Goal: Task Accomplishment & Management: Use online tool/utility

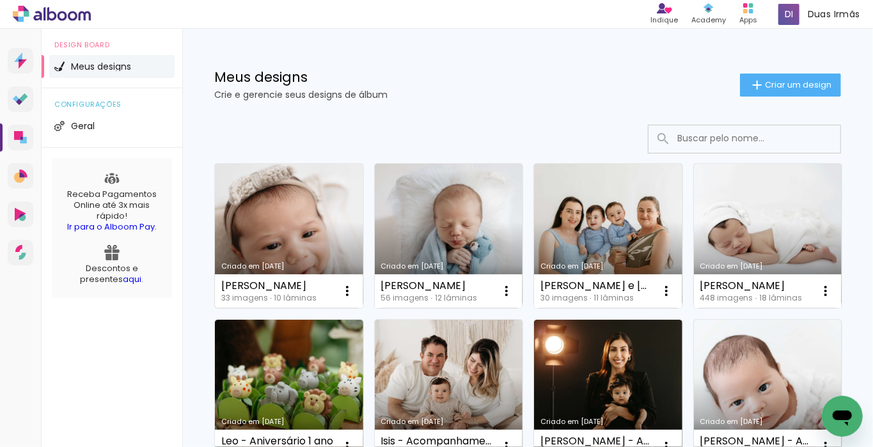
click at [321, 276] on div "Olivia newborn 33 imagens ∙ 10 lâminas Abrir Fazer uma cópia Excluir" at bounding box center [289, 291] width 148 height 34
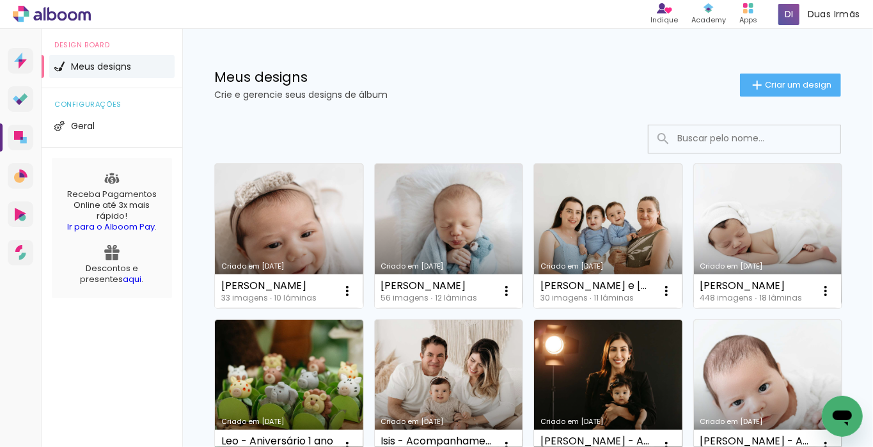
click at [279, 259] on link "Criado em [DATE]" at bounding box center [289, 236] width 148 height 145
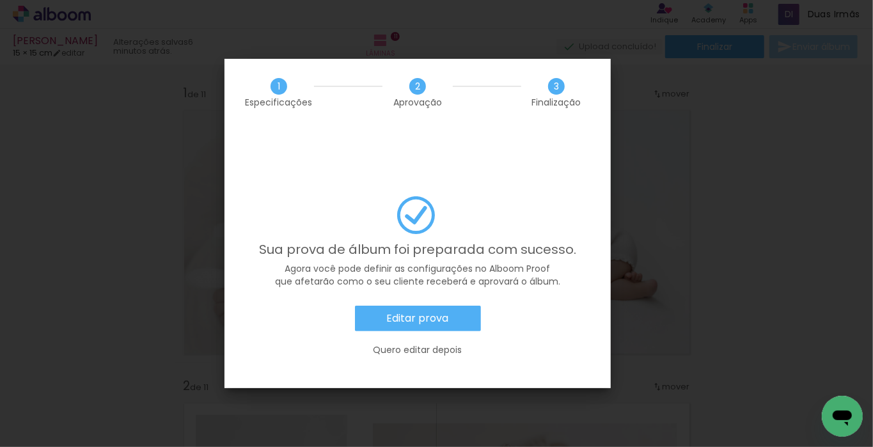
scroll to position [0, 1670]
click at [0, 0] on slot "Editar prova" at bounding box center [0, 0] width 0 height 0
